Goal: Find specific page/section: Find specific page/section

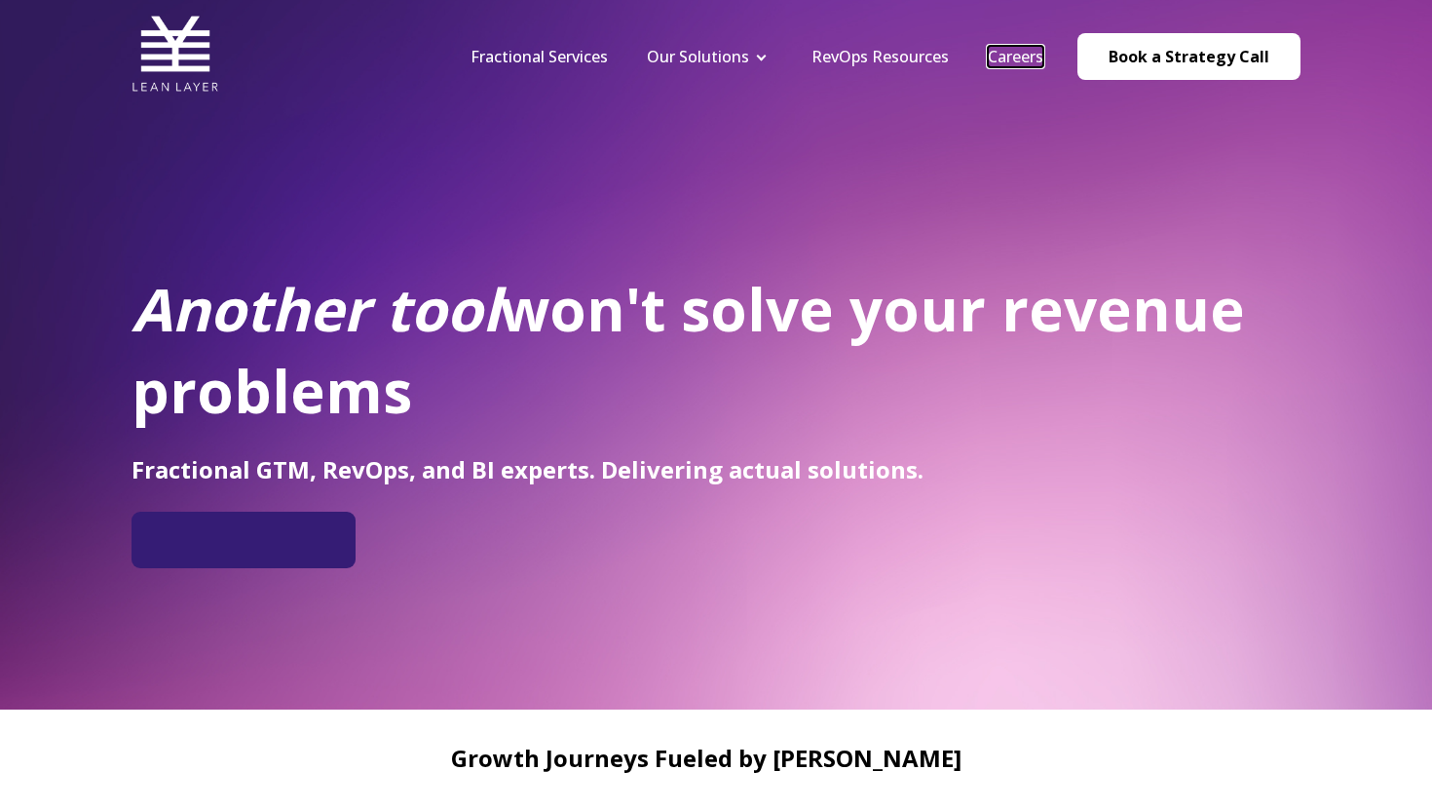
click at [1041, 57] on link "Careers" at bounding box center [1016, 56] width 56 height 21
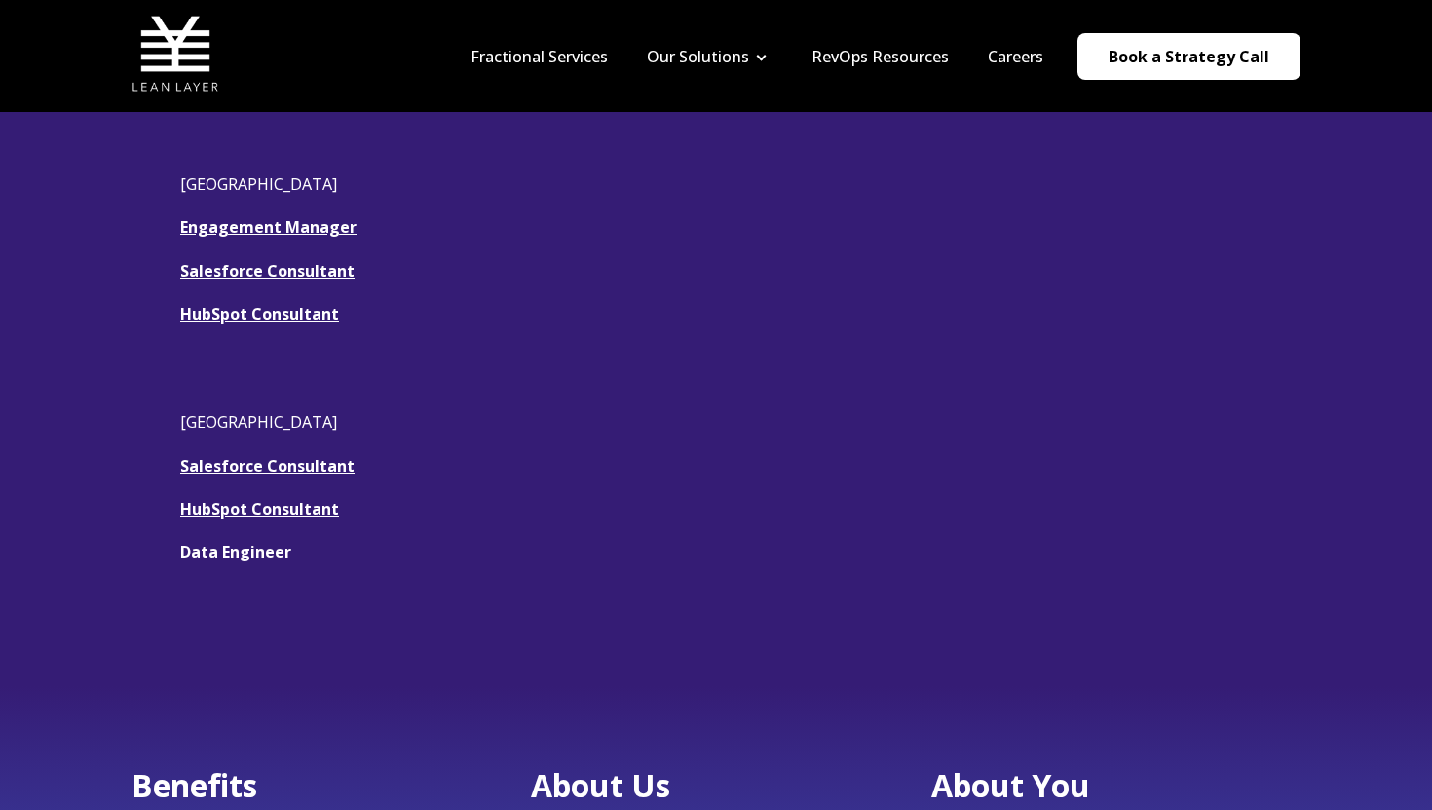
scroll to position [530, 0]
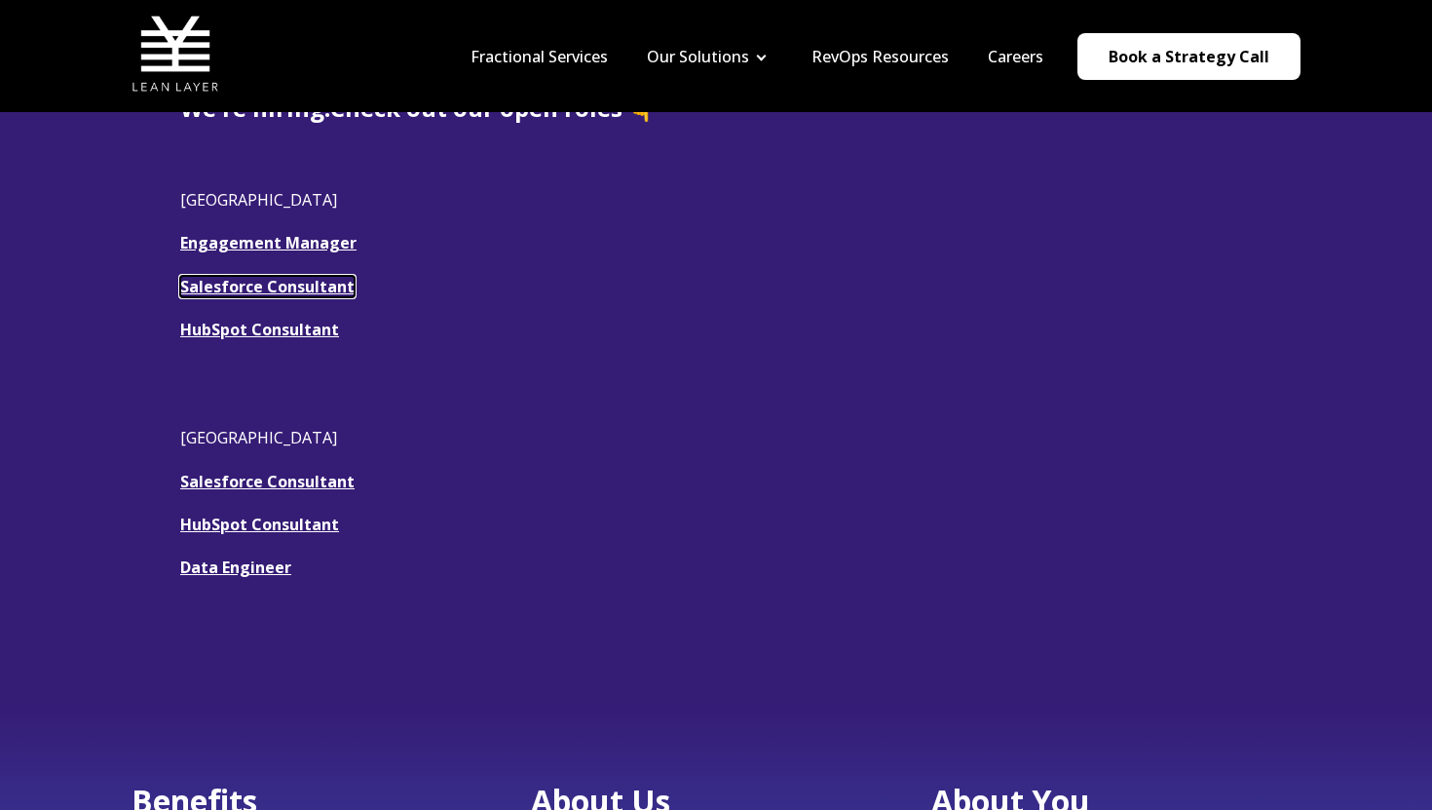
click at [323, 284] on u "Salesforce Consultant" at bounding box center [267, 286] width 174 height 21
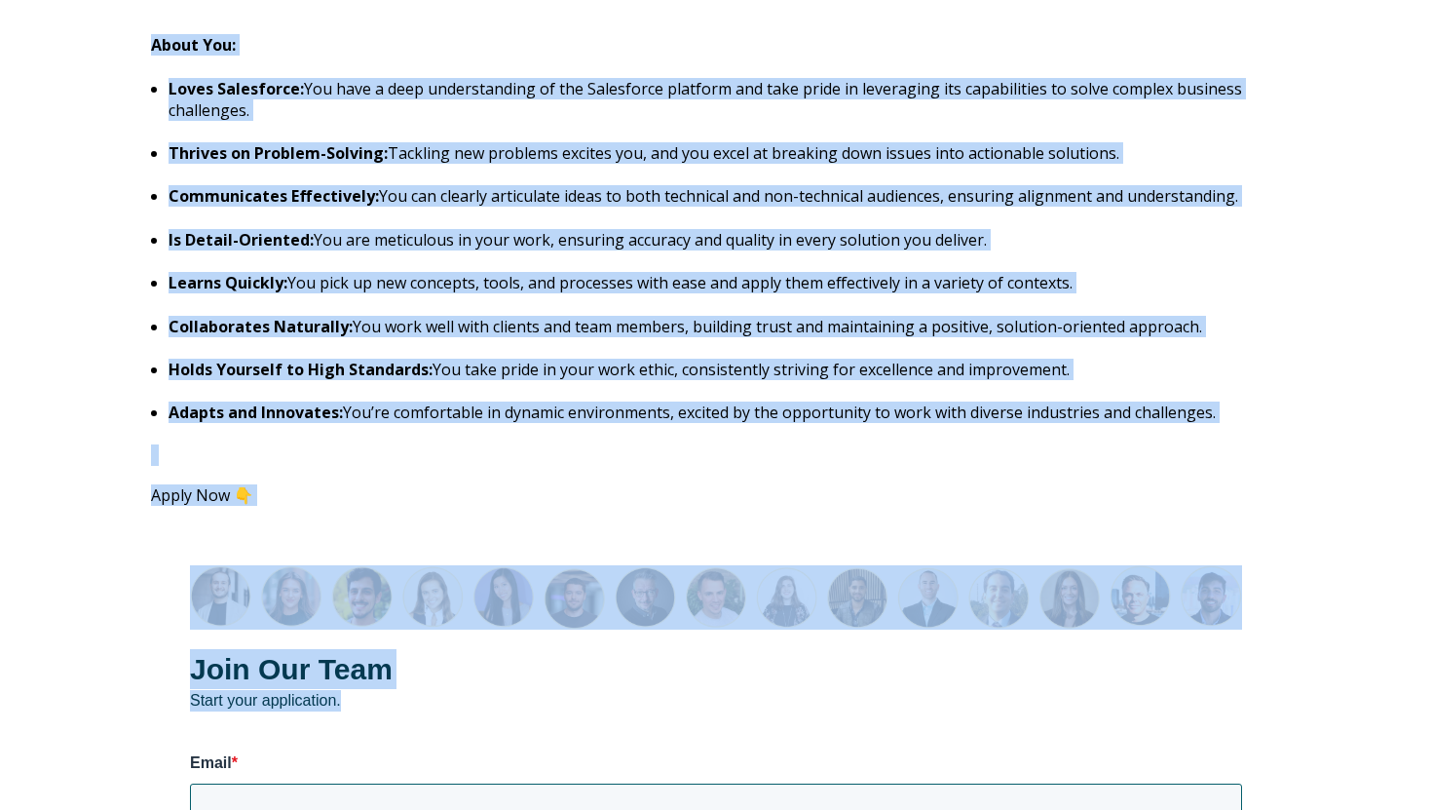
scroll to position [2048, 0]
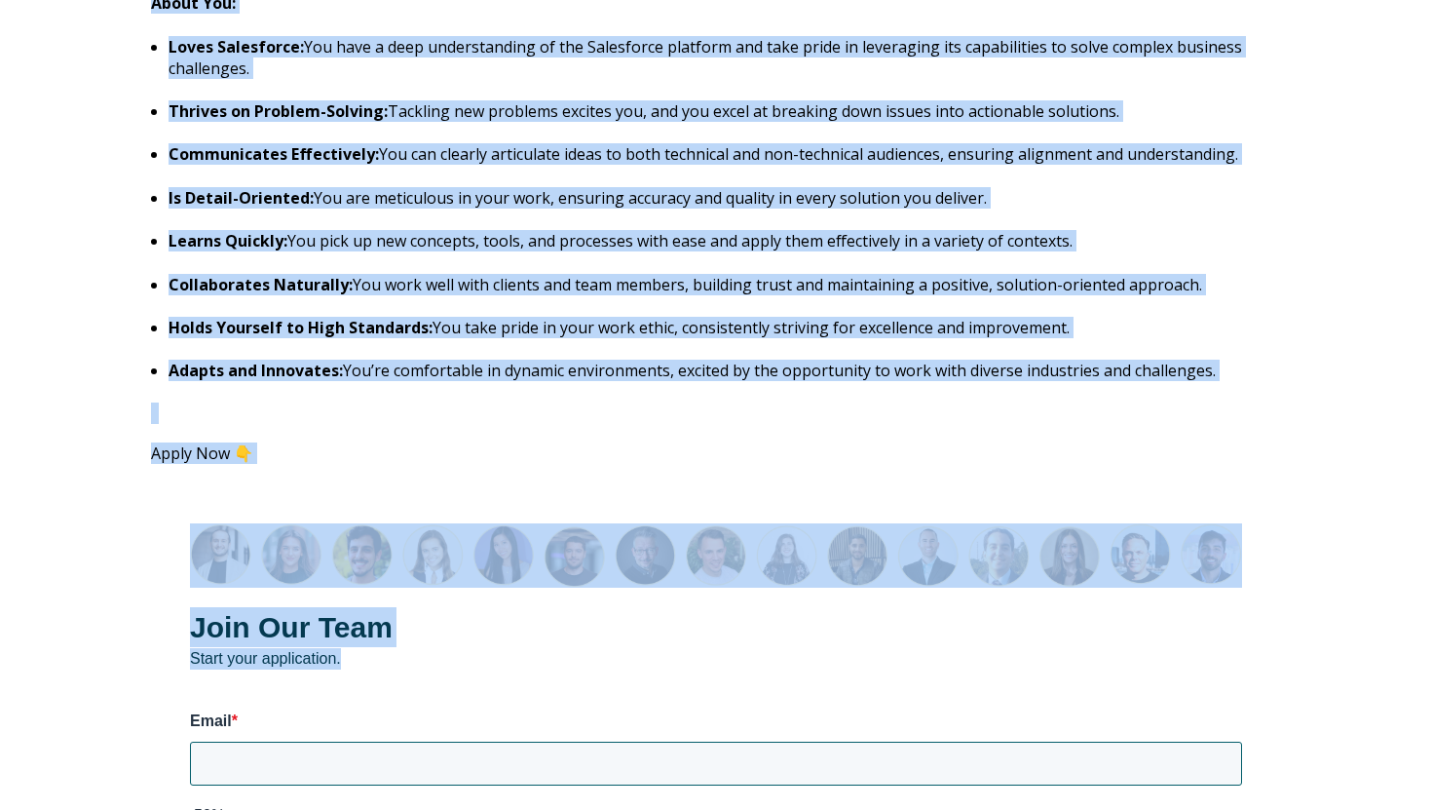
drag, startPoint x: 150, startPoint y: 204, endPoint x: 1219, endPoint y: 381, distance: 1083.6
copy span "Salesforce Consultant Remote (USA) About Our Team : We like to get our hands di…"
